Goal: Check status

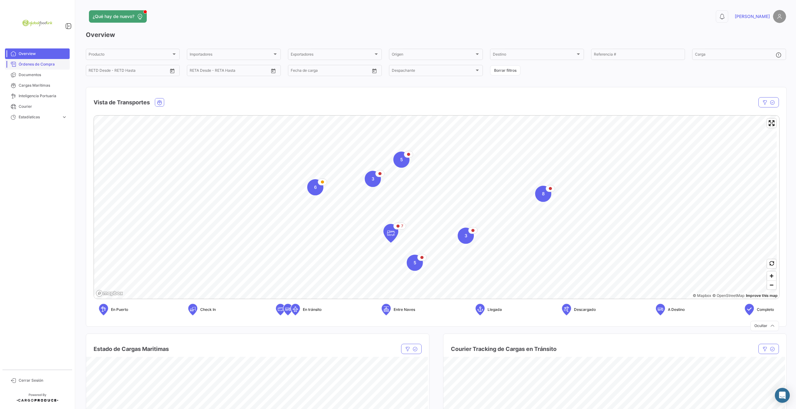
click at [34, 65] on span "Órdenes de Compra" at bounding box center [43, 65] width 48 height 6
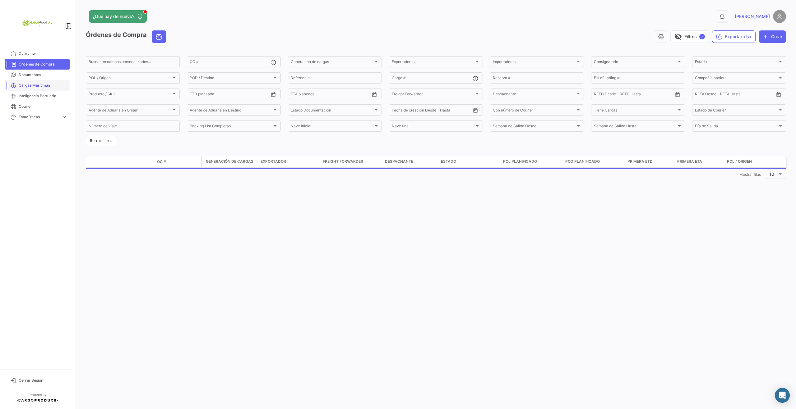
click at [40, 86] on span "Cargas Marítimas" at bounding box center [43, 86] width 48 height 6
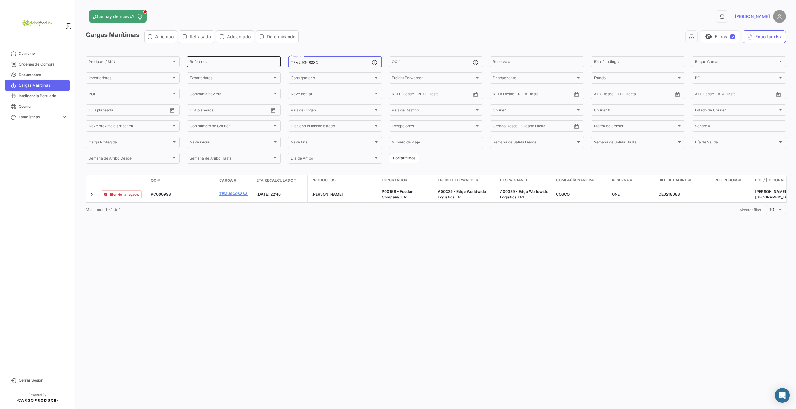
drag, startPoint x: 330, startPoint y: 62, endPoint x: 252, endPoint y: 61, distance: 78.6
click at [0, 0] on div "Producto / SKU Producto / SKU Referencia TEMU9308833 Carga # OC # Reserva # Bil…" at bounding box center [0, 0] width 0 height 0
paste input "677765"
type input "TEMU9677765"
